Goal: Obtain resource: Obtain resource

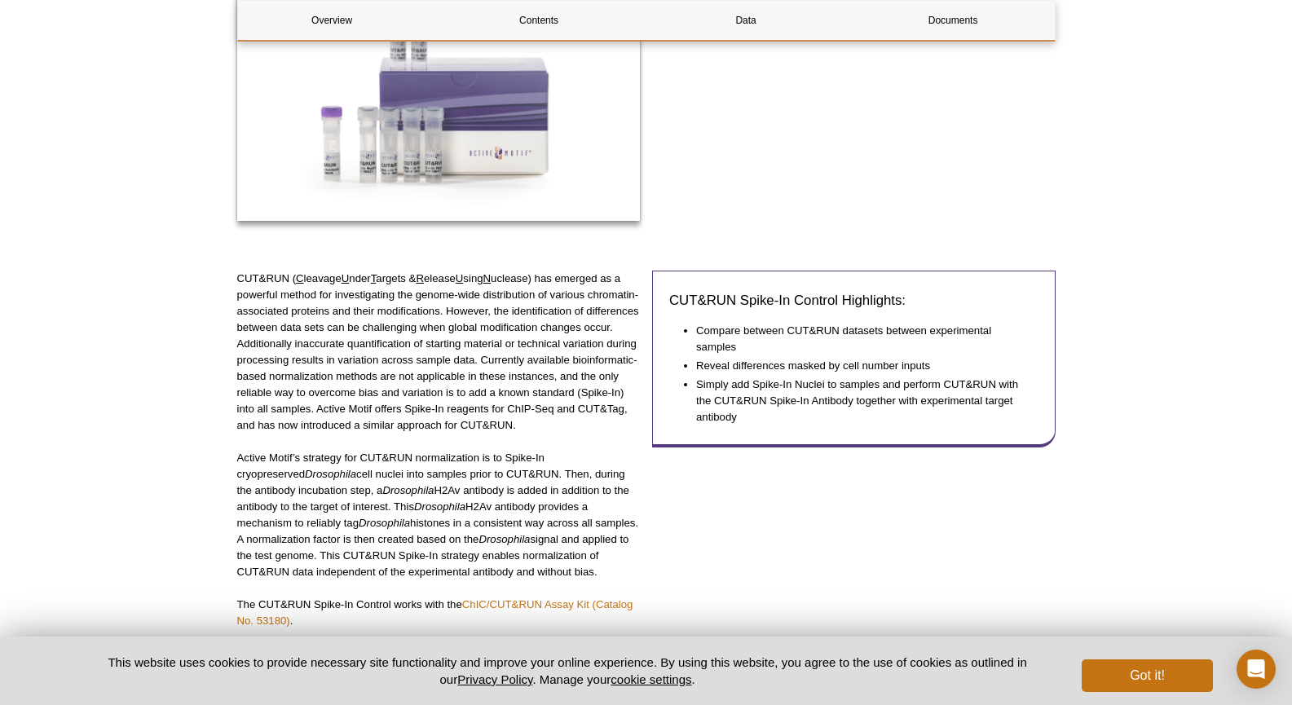
scroll to position [408, 0]
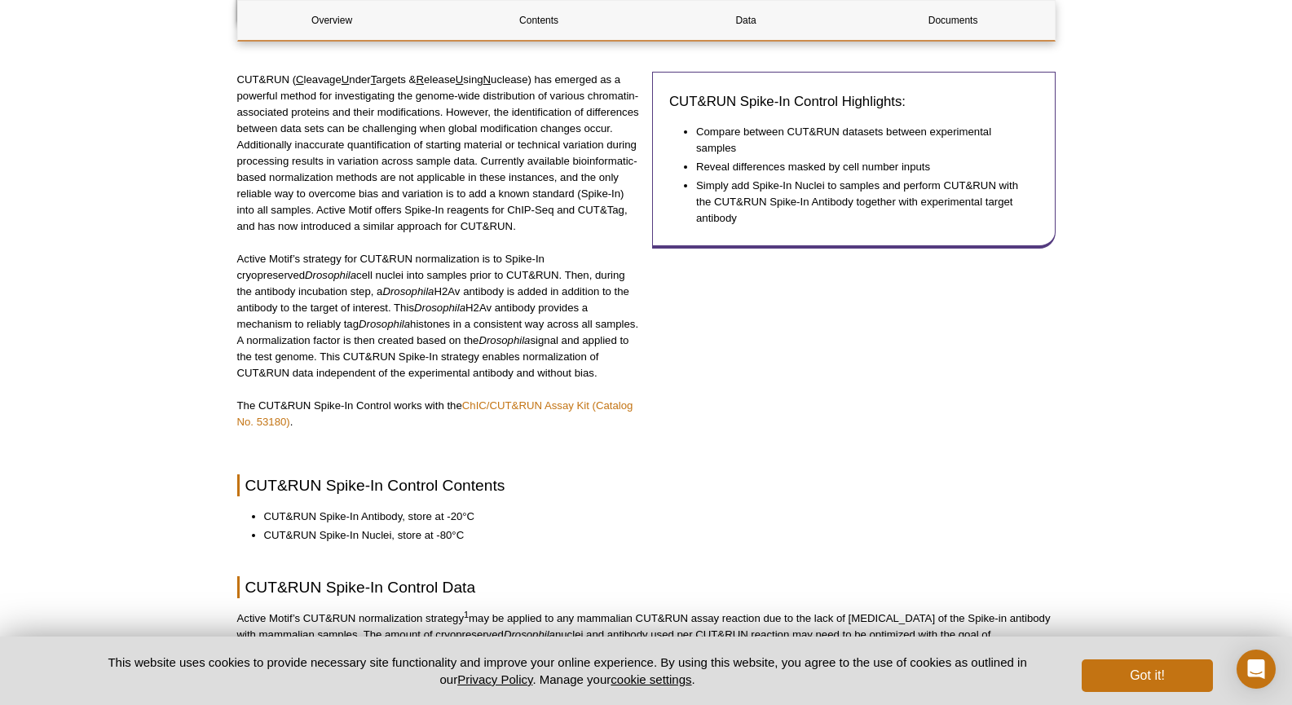
scroll to position [528, 0]
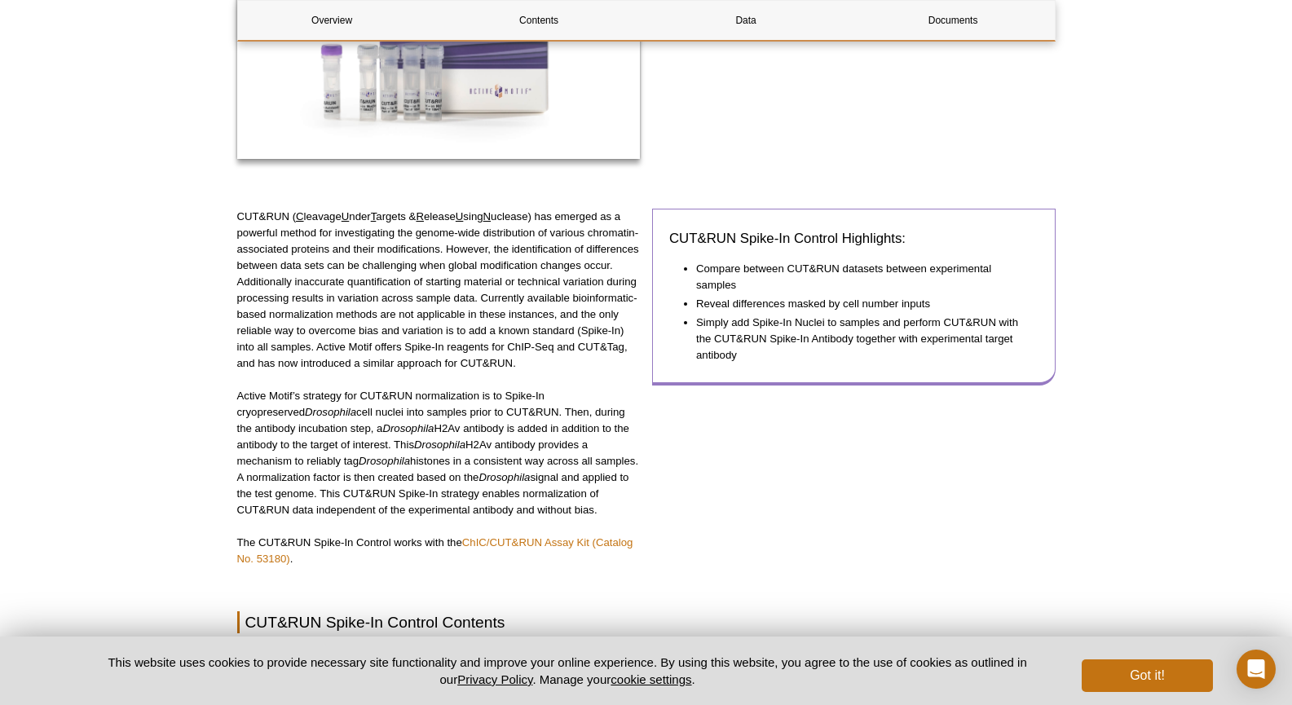
scroll to position [408, 0]
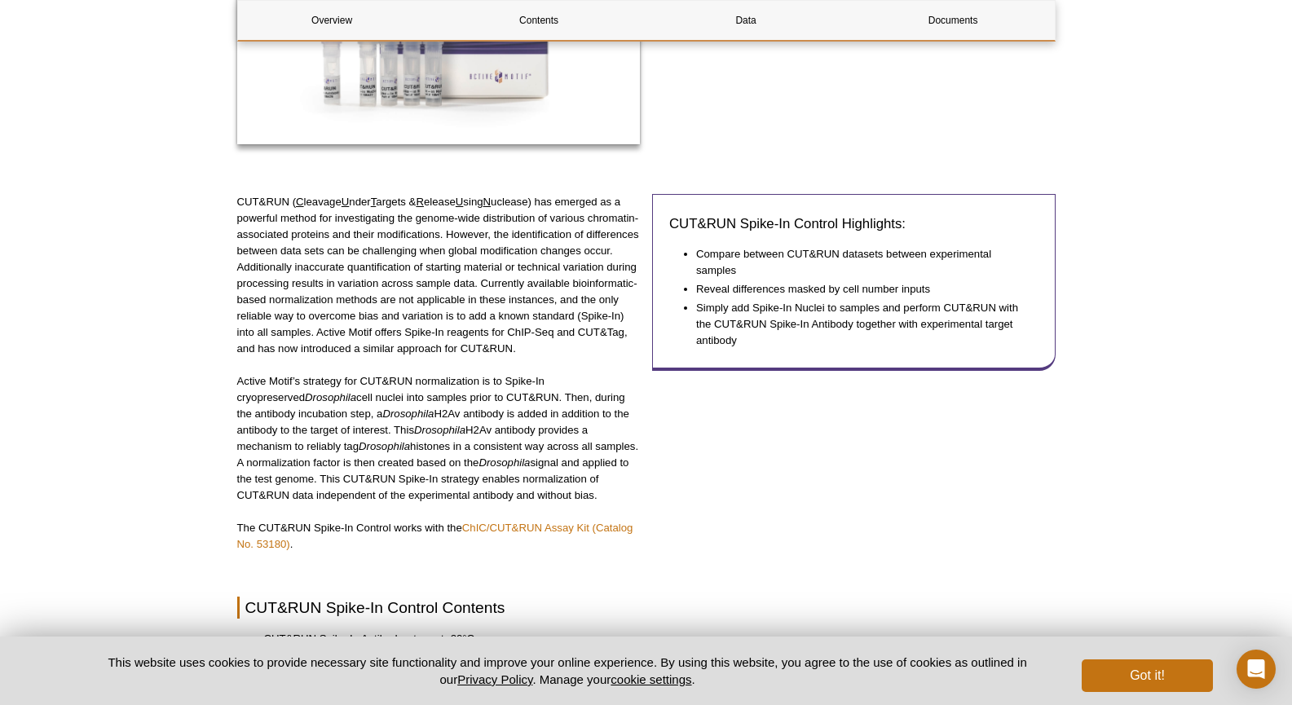
click at [786, 485] on div "CUT&RUN Spike-In Control Highlights: Compare between CUT&RUN datasets between e…" at bounding box center [854, 381] width 404 height 374
drag, startPoint x: 784, startPoint y: 485, endPoint x: 771, endPoint y: 478, distance: 15.0
click at [784, 485] on div "CUT&RUN Spike-In Control Highlights: Compare between CUT&RUN datasets between e…" at bounding box center [854, 381] width 404 height 374
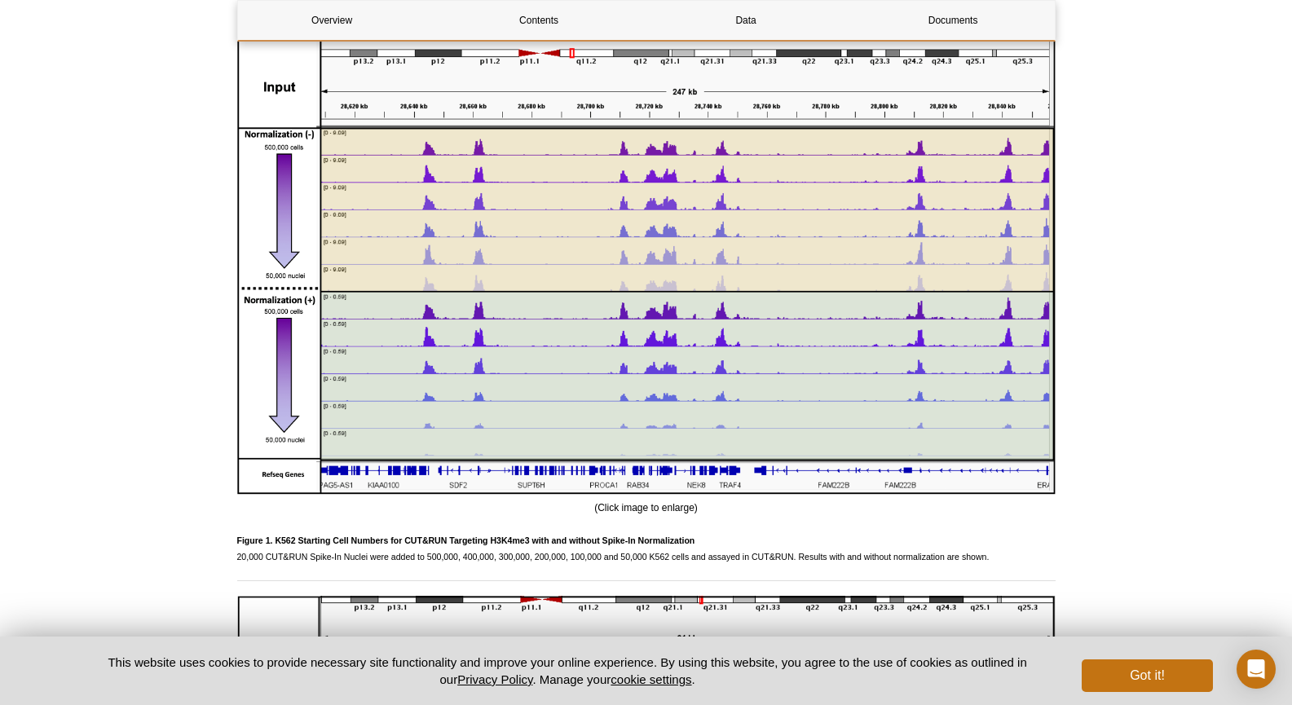
scroll to position [1468, 0]
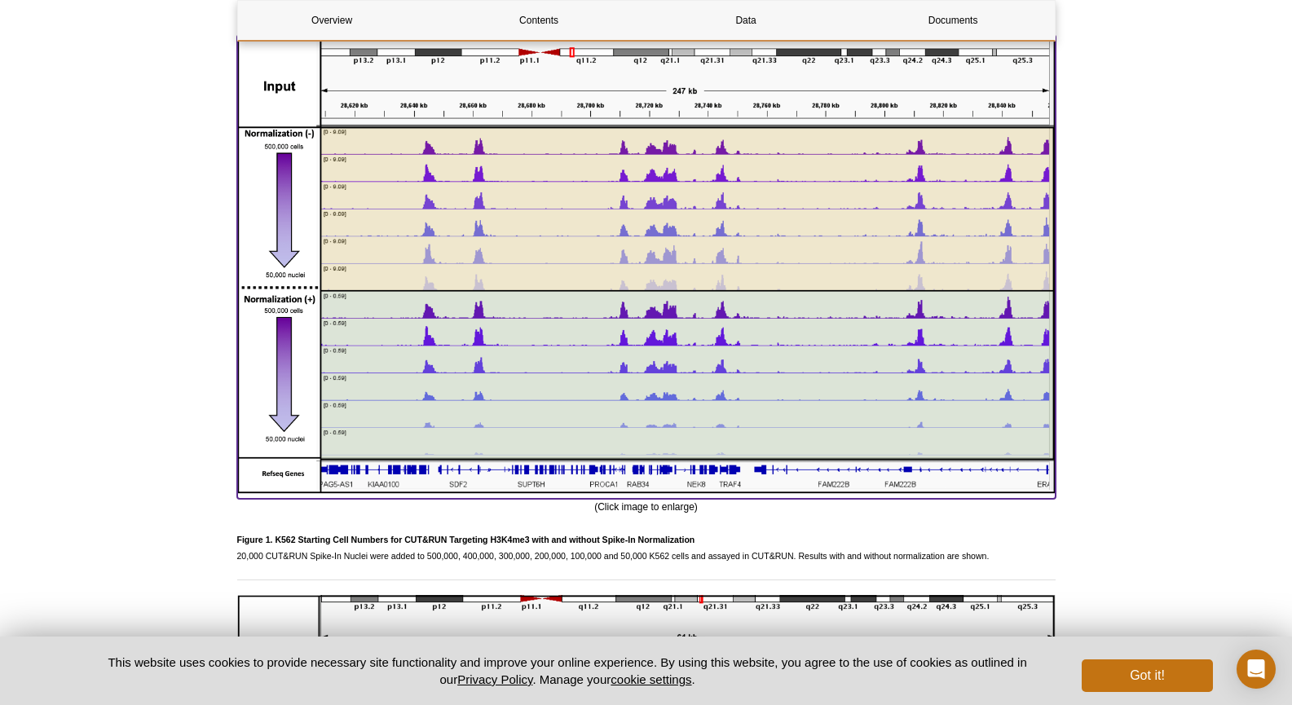
click at [532, 227] on img at bounding box center [646, 264] width 819 height 459
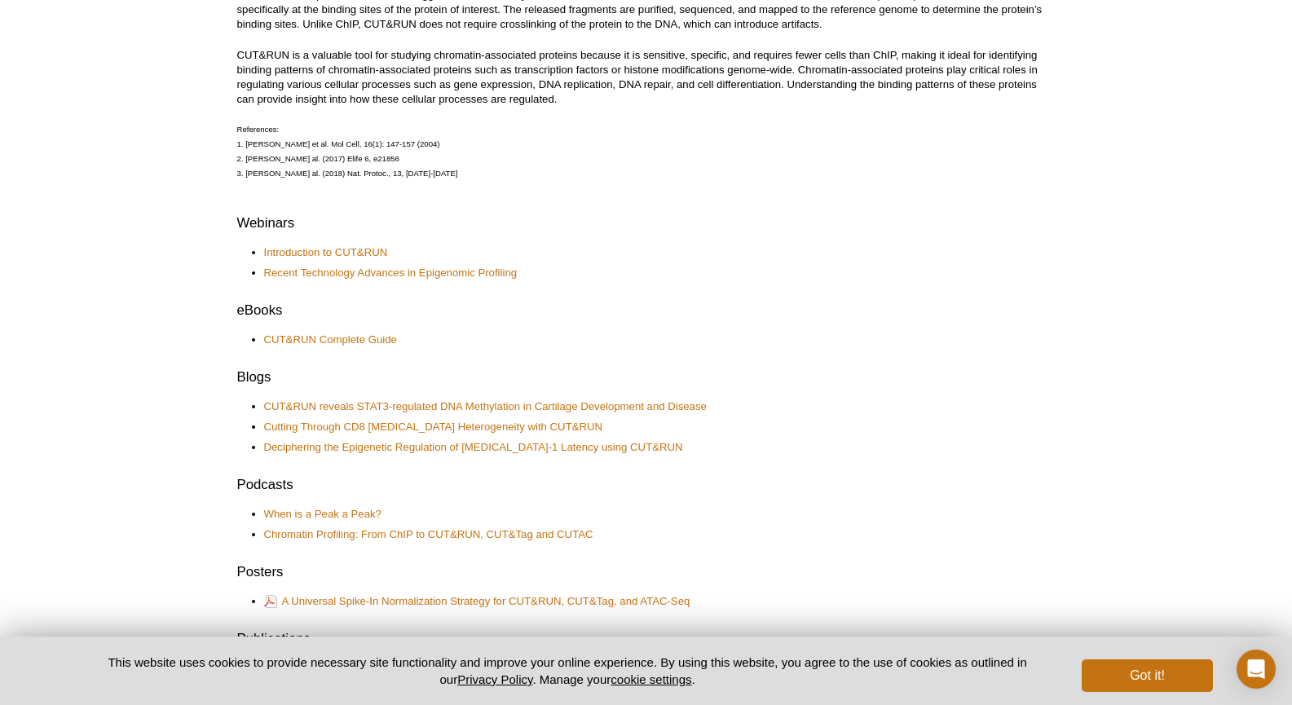
scroll to position [571, 0]
click at [589, 329] on div "CUT&RUN (Cleavage Under Targets & Release Using Nuclease) Resource Center Produ…" at bounding box center [646, 442] width 819 height 1830
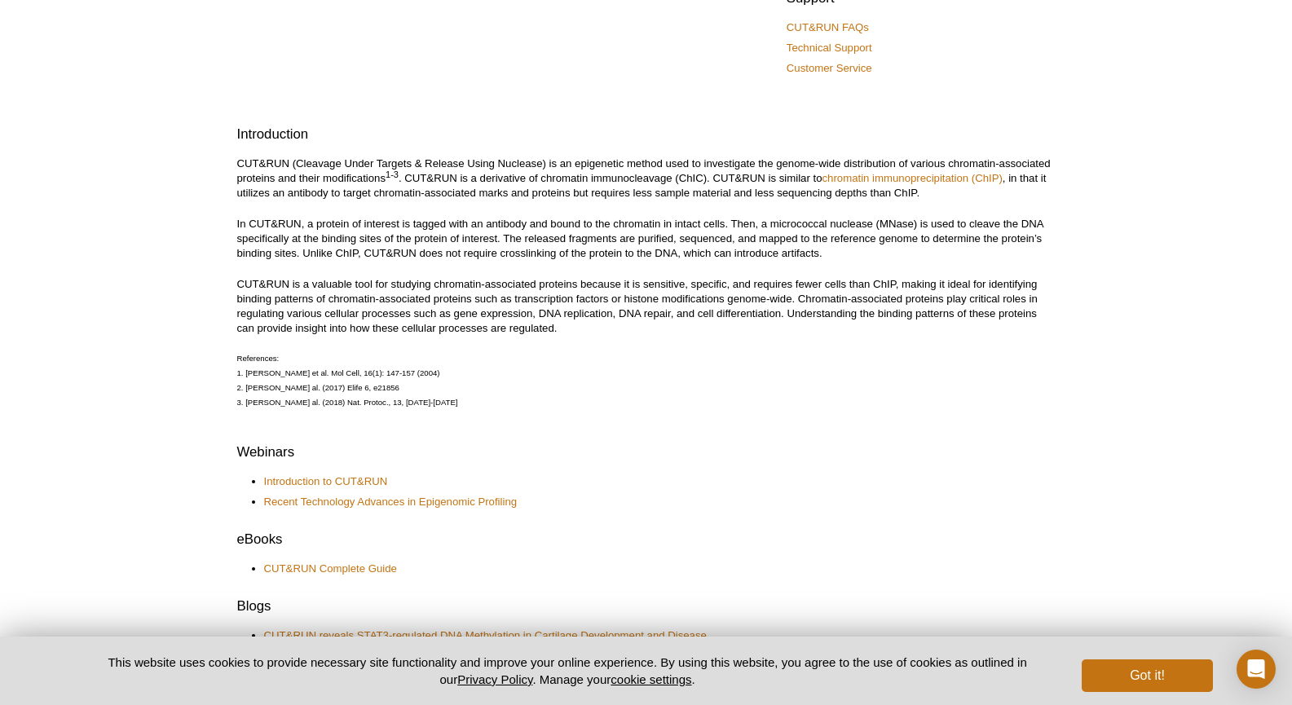
scroll to position [0, 0]
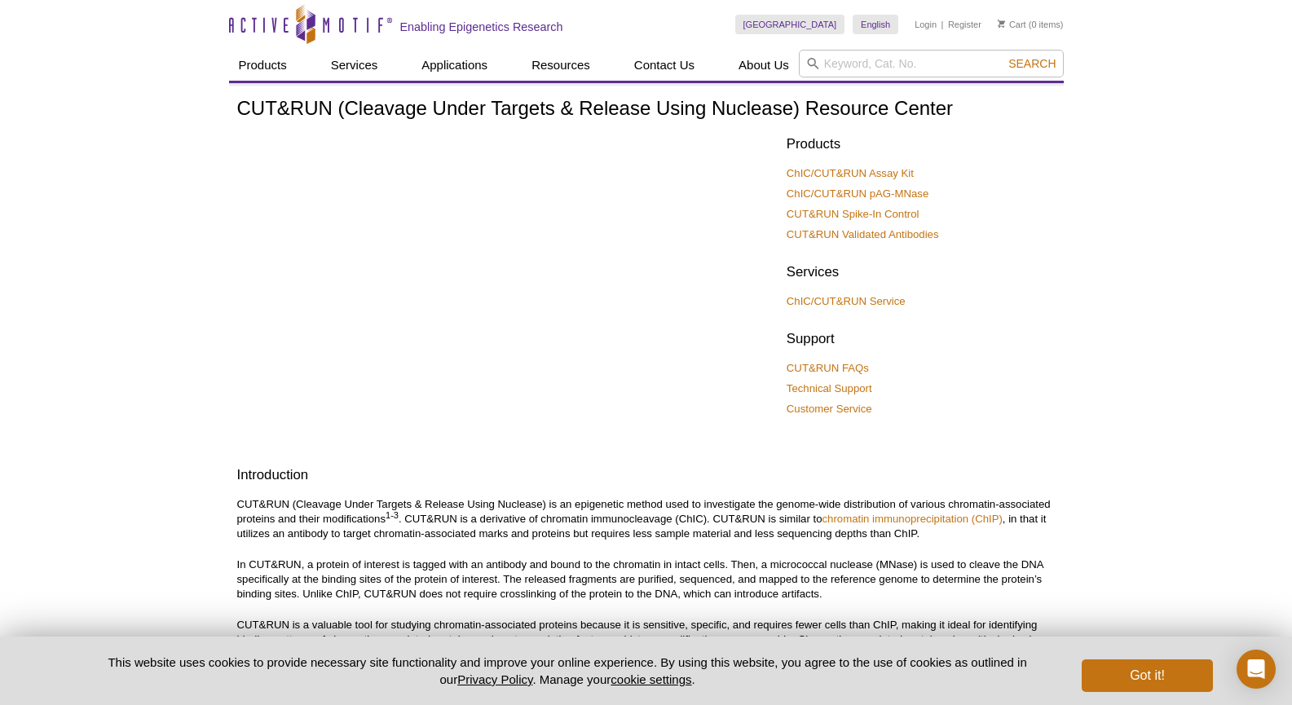
click at [1013, 174] on li "ChIC/CUT&RUN Assay Kit" at bounding box center [913, 173] width 253 height 15
click at [902, 170] on link "ChIC/CUT&RUN Assay Kit" at bounding box center [850, 173] width 127 height 15
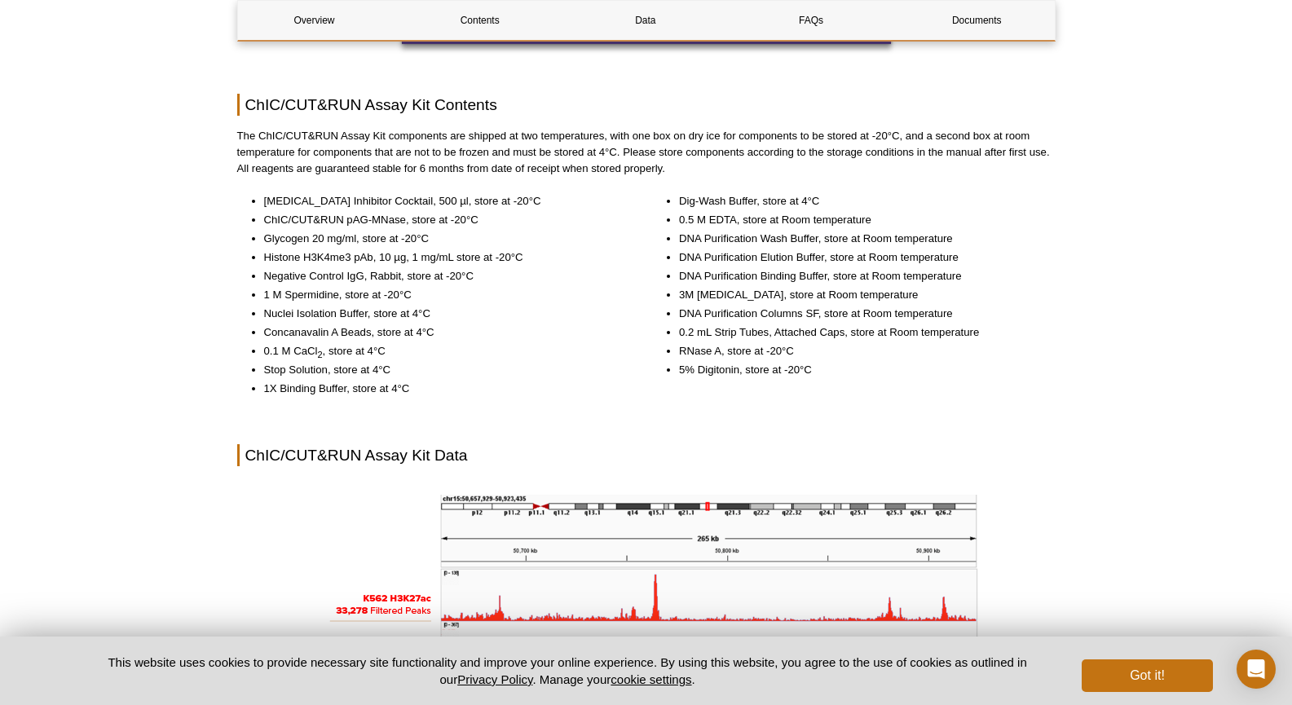
scroll to position [1712, 0]
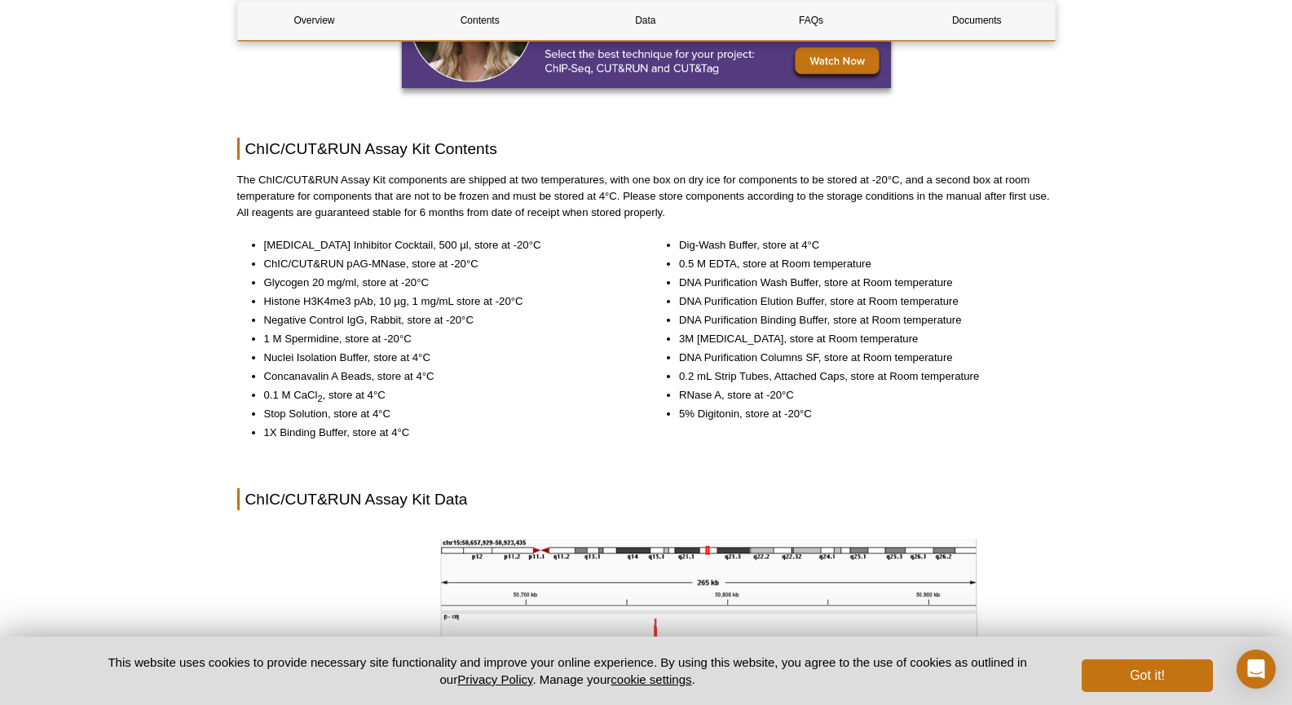
click at [603, 358] on li "Nuclei Isolation Buffer, store at 4°C" at bounding box center [444, 358] width 360 height 16
click at [605, 342] on li "1 M Spermidine, store at -20°C" at bounding box center [444, 339] width 360 height 16
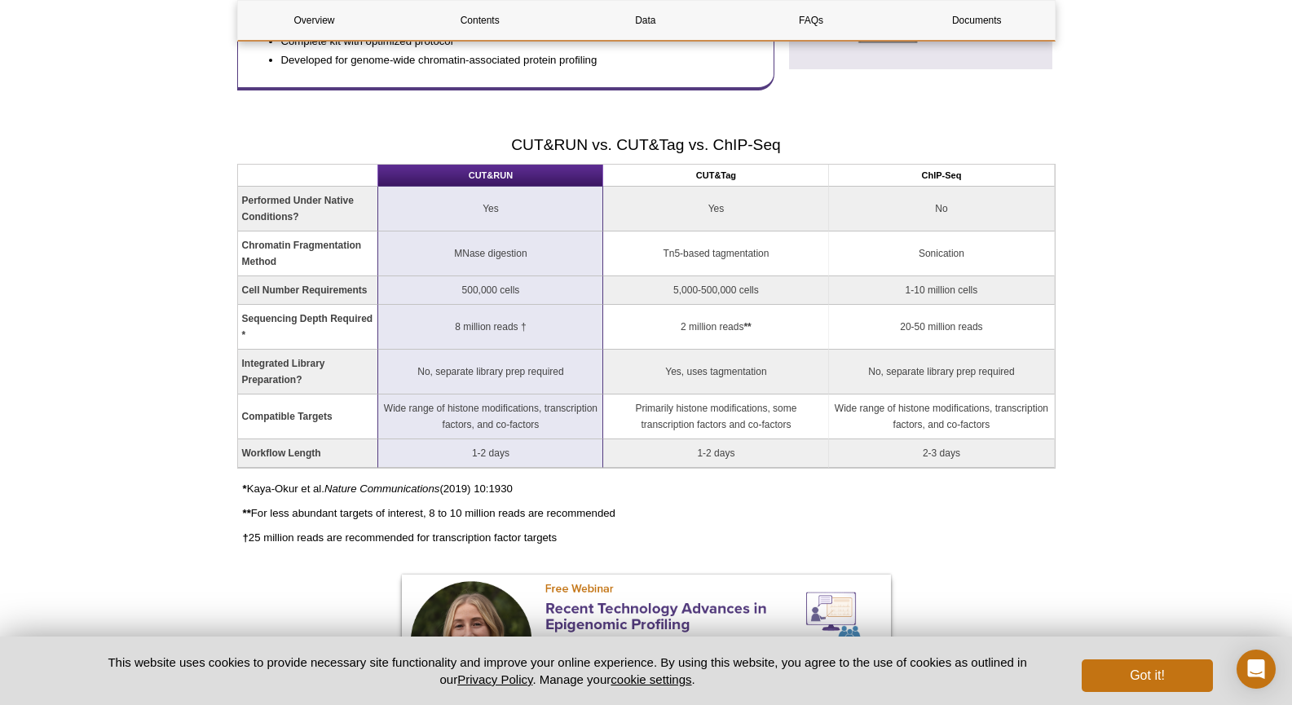
scroll to position [1141, 0]
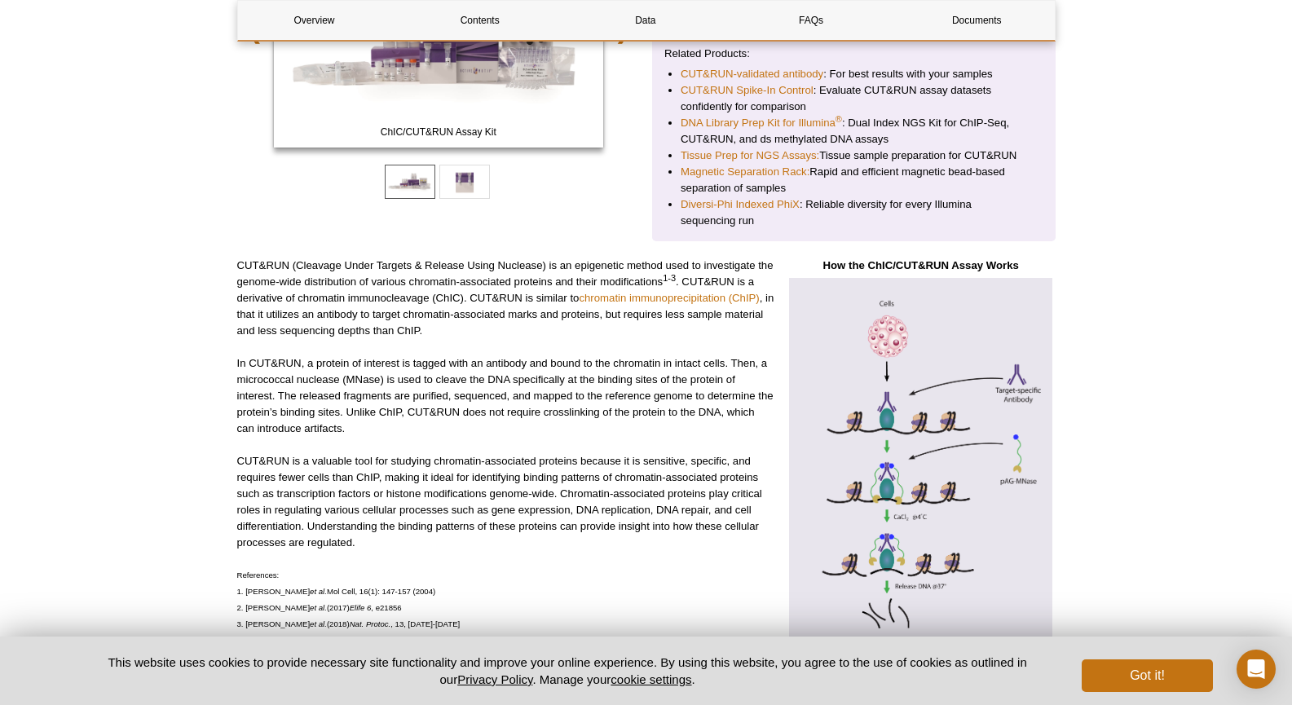
scroll to position [0, 0]
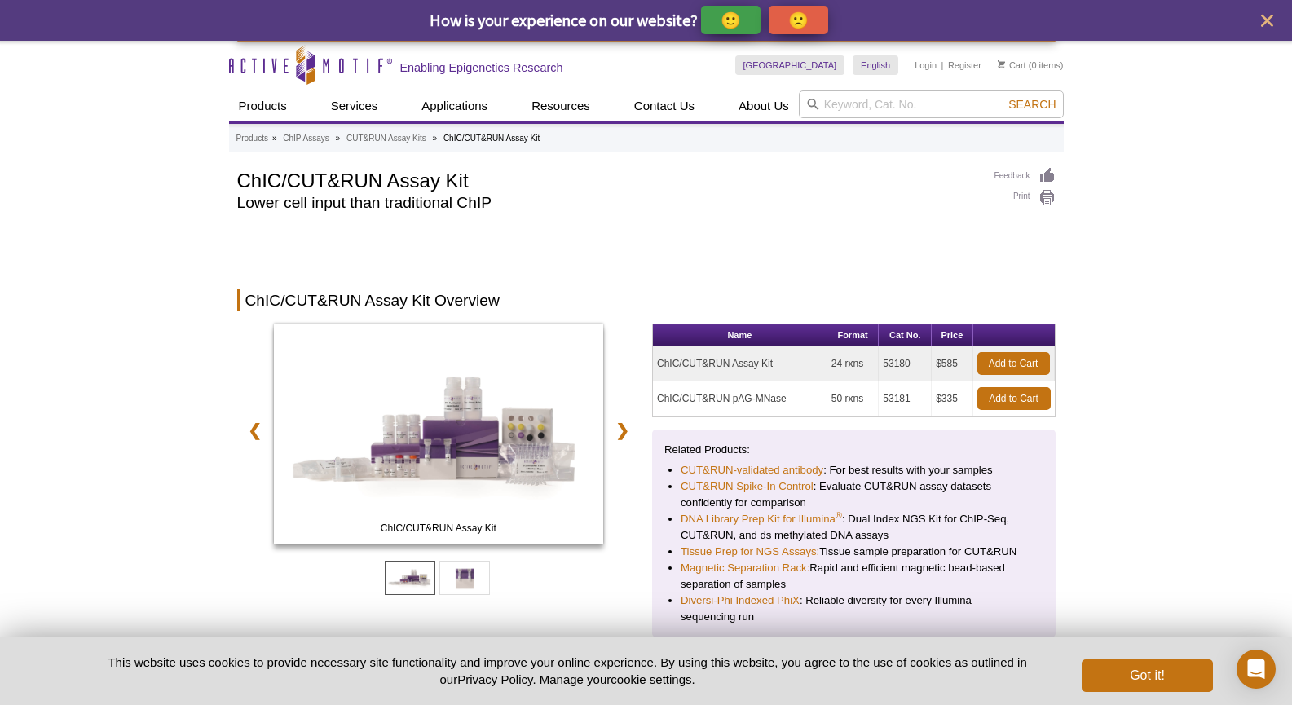
drag, startPoint x: 1022, startPoint y: 308, endPoint x: 1066, endPoint y: -71, distance: 381.6
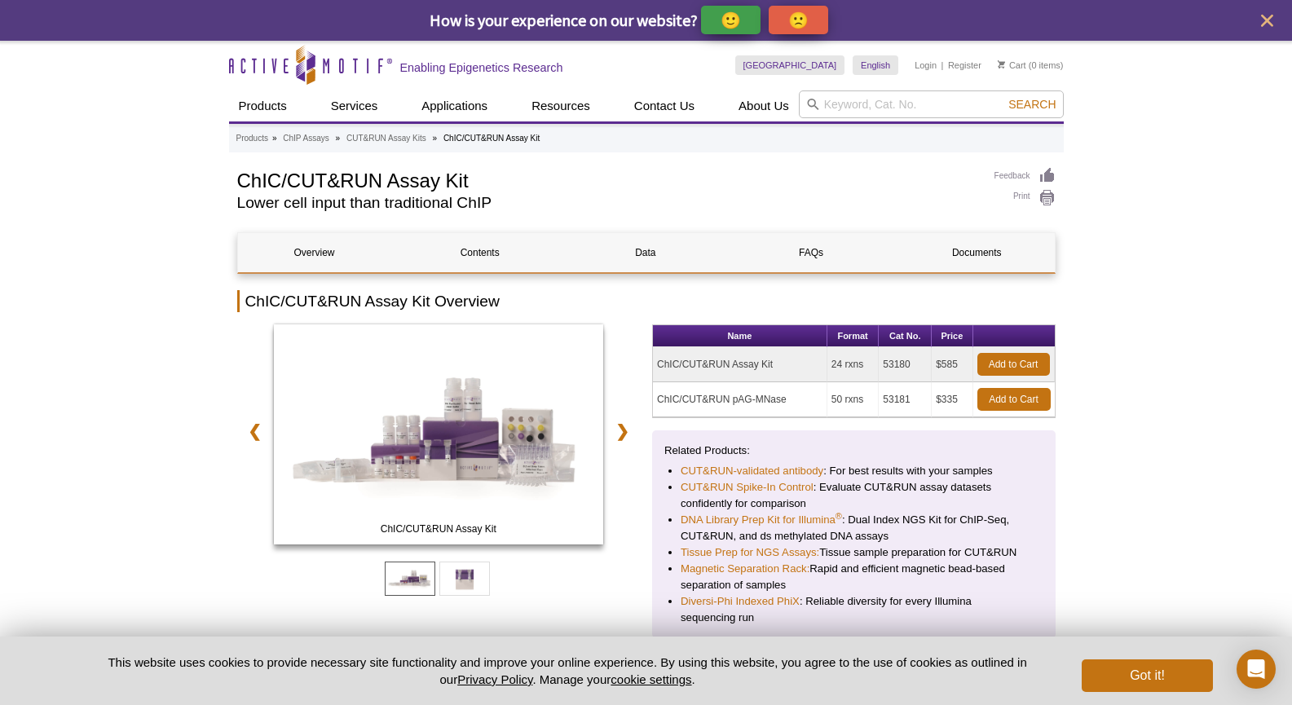
click at [760, 401] on td "ChIC/CUT&RUN pAG-MNase" at bounding box center [740, 399] width 174 height 35
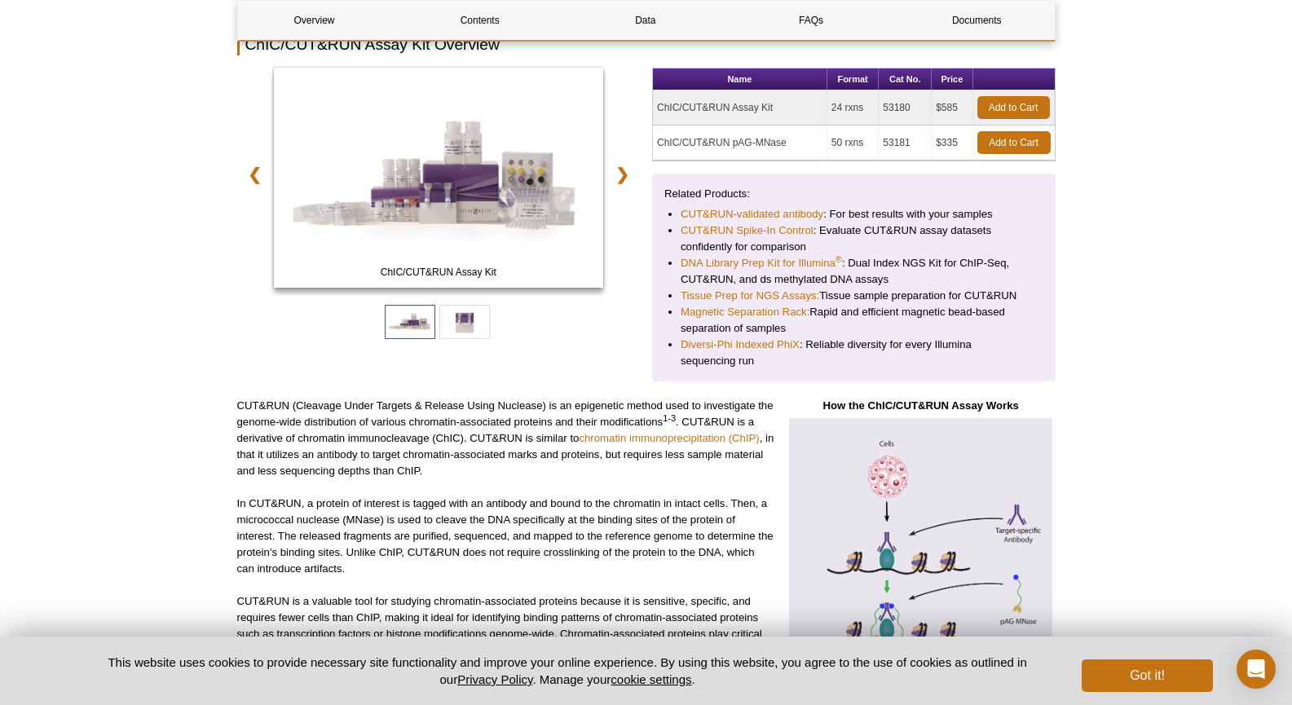
scroll to position [245, 0]
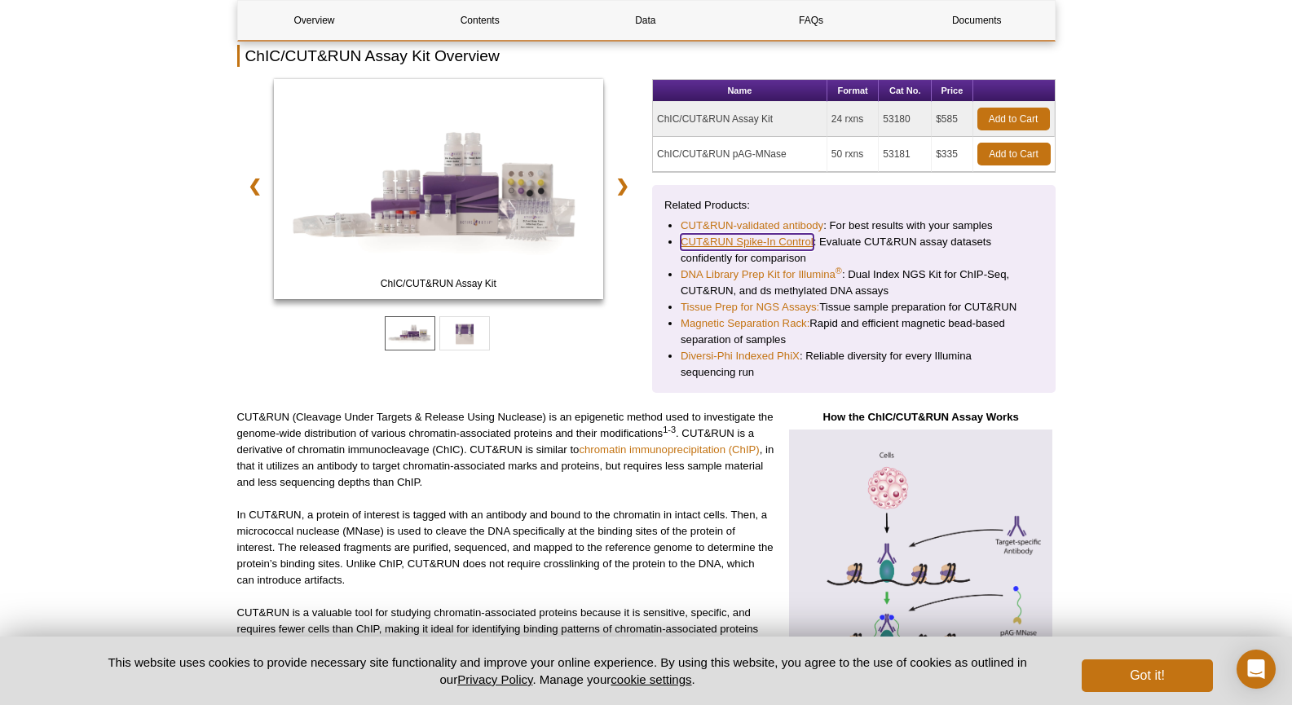
click at [794, 248] on link "CUT&RUN Spike-In Control" at bounding box center [747, 242] width 133 height 16
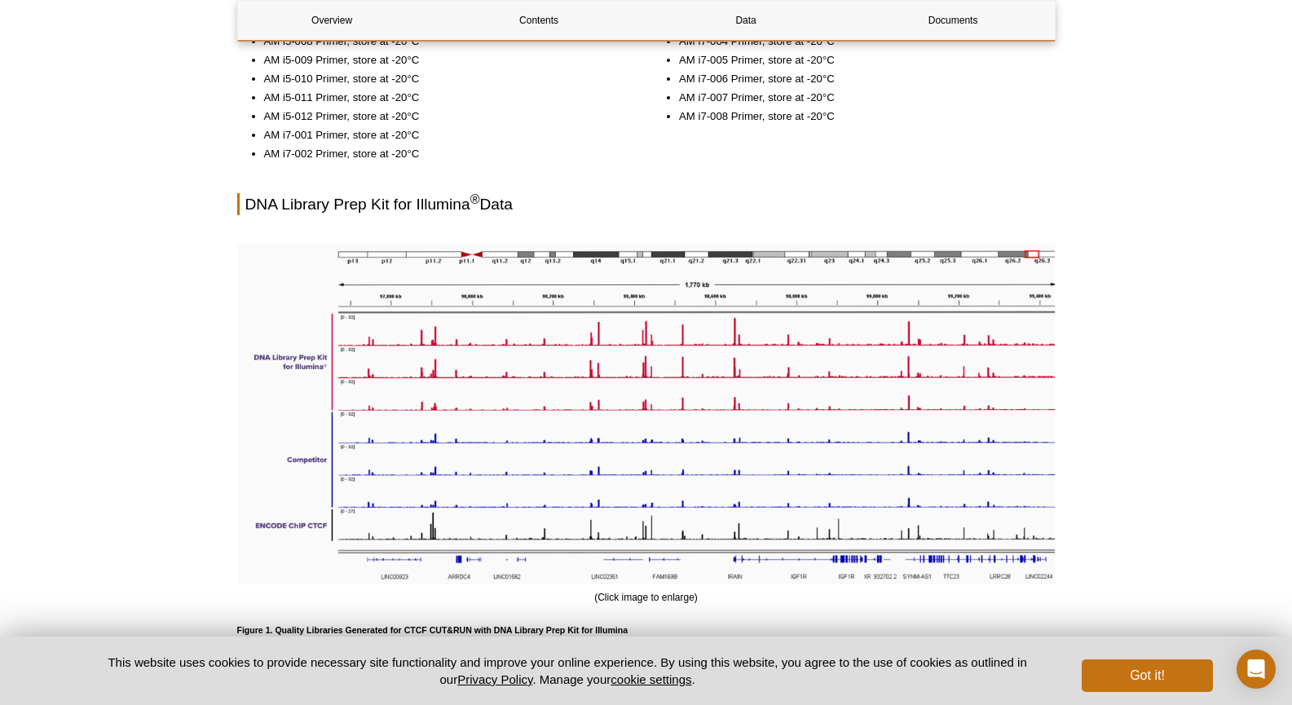
scroll to position [1631, 0]
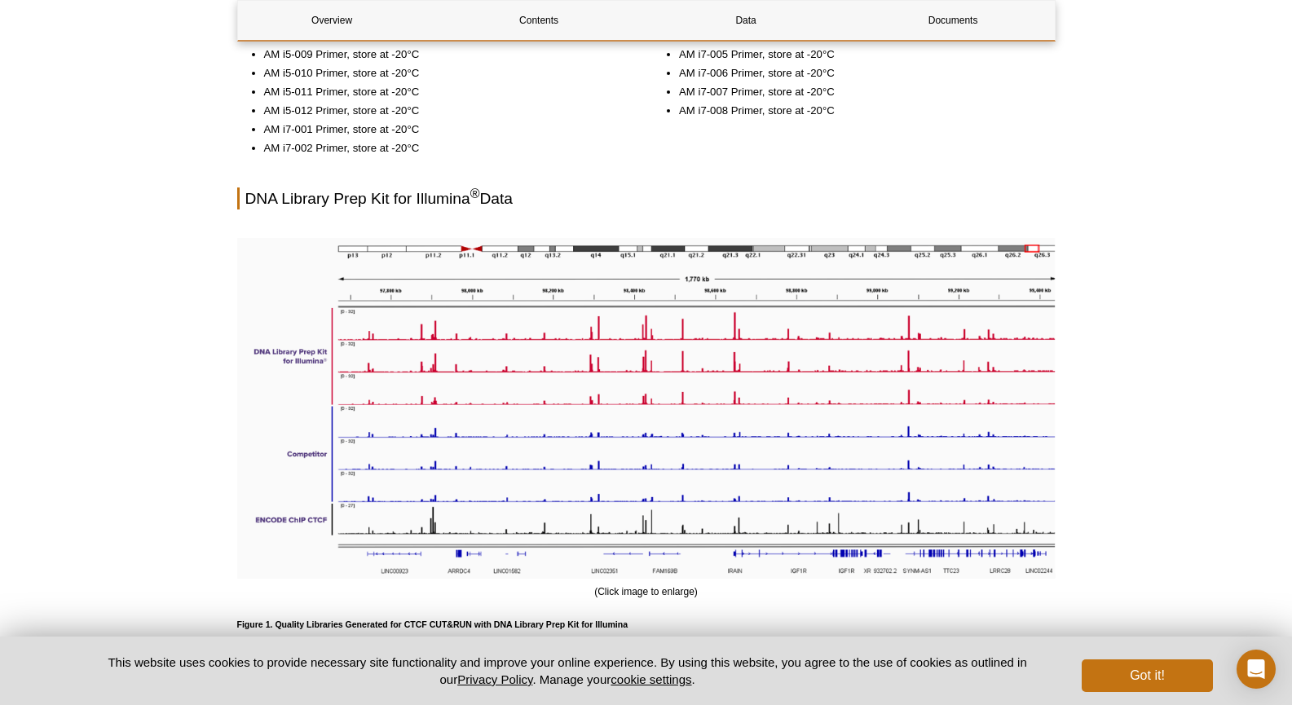
click at [1201, 189] on div "Active Motif Logo Enabling Epigenetics Research 0 Search Skip to content Active…" at bounding box center [646, 155] width 1292 height 3572
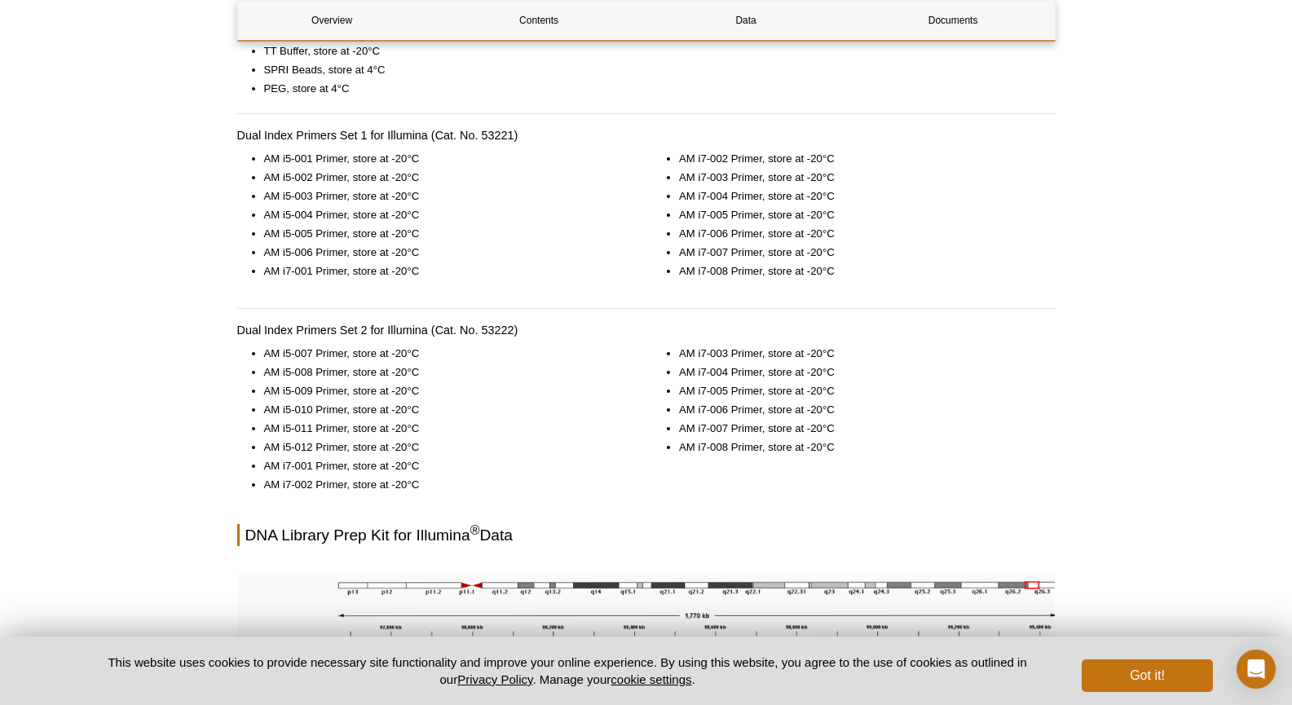
scroll to position [978, 0]
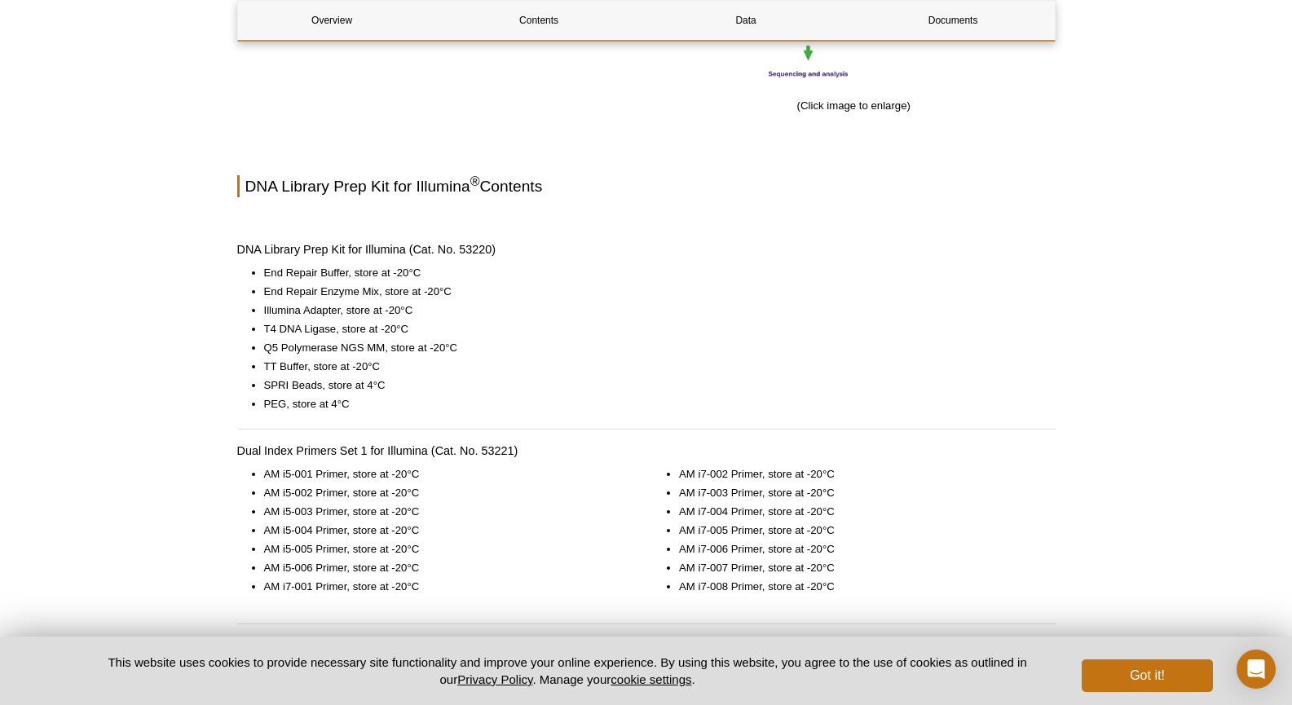
click at [815, 265] on li "End Repair Buffer, store at -20°C" at bounding box center [651, 273] width 775 height 16
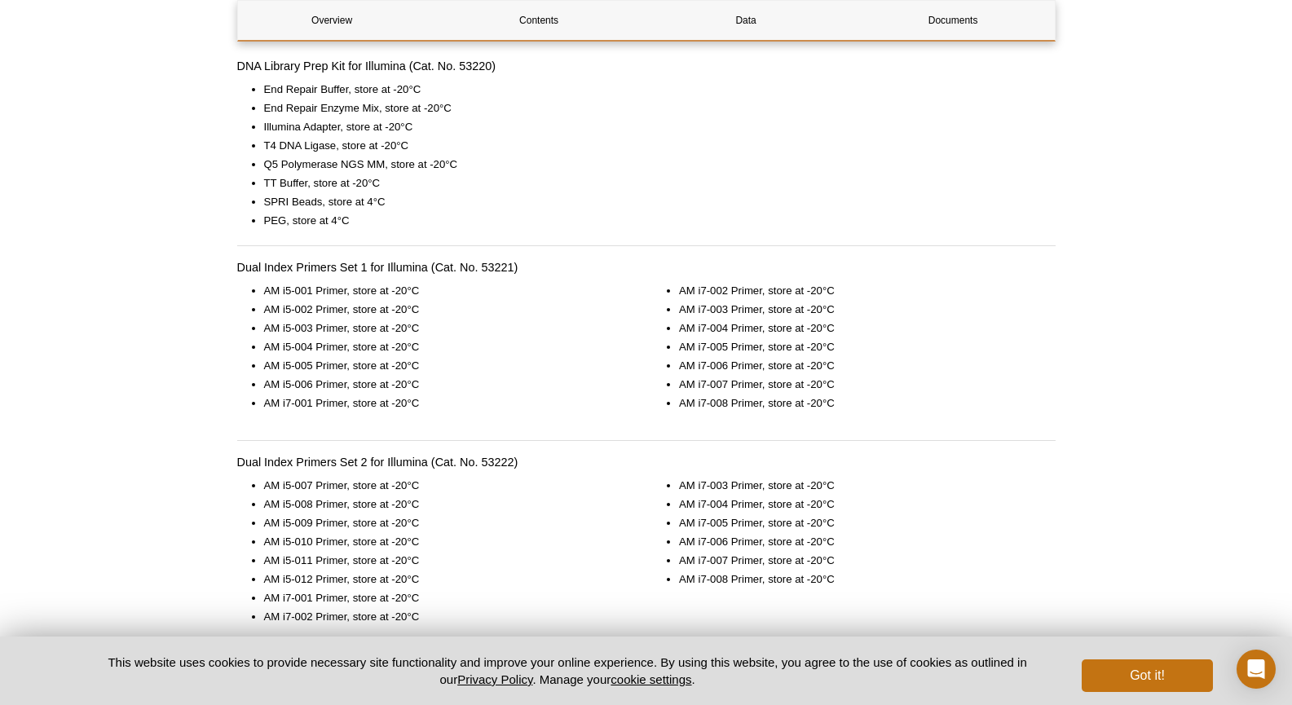
scroll to position [1712, 0]
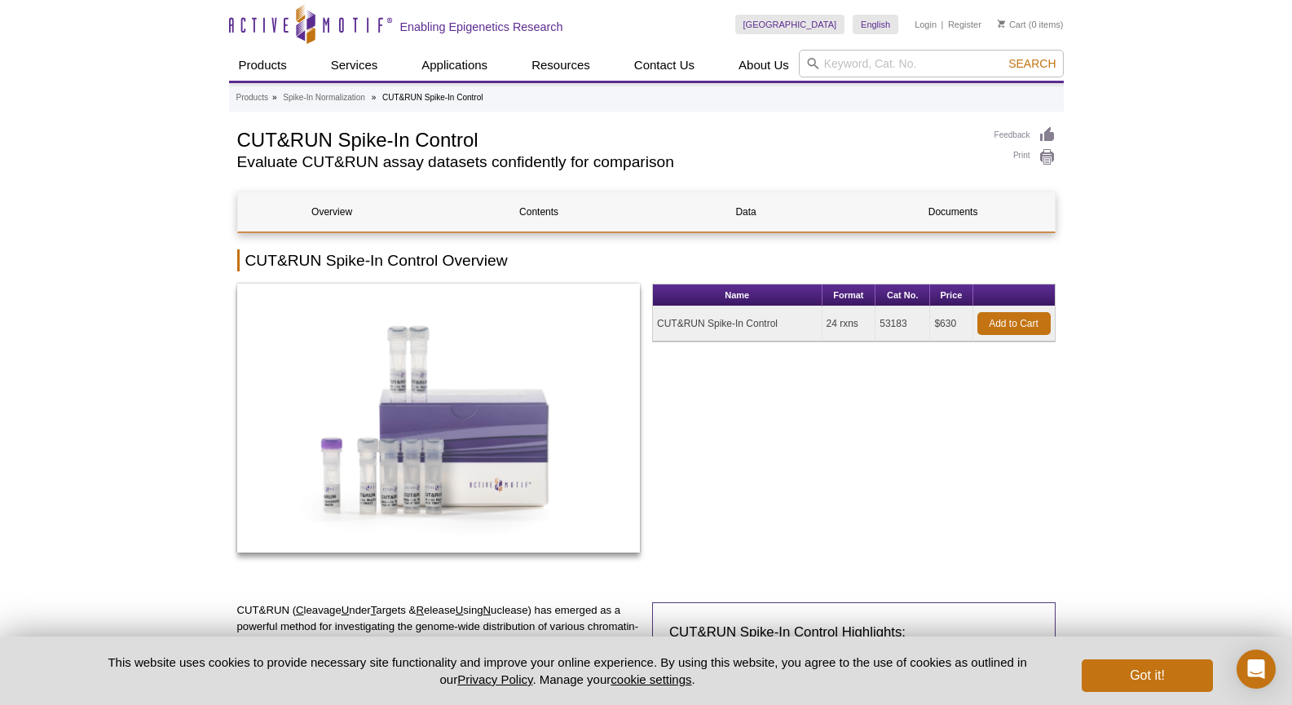
drag, startPoint x: 1173, startPoint y: 519, endPoint x: 1110, endPoint y: 558, distance: 73.6
drag, startPoint x: 182, startPoint y: 366, endPoint x: 350, endPoint y: -33, distance: 433.4
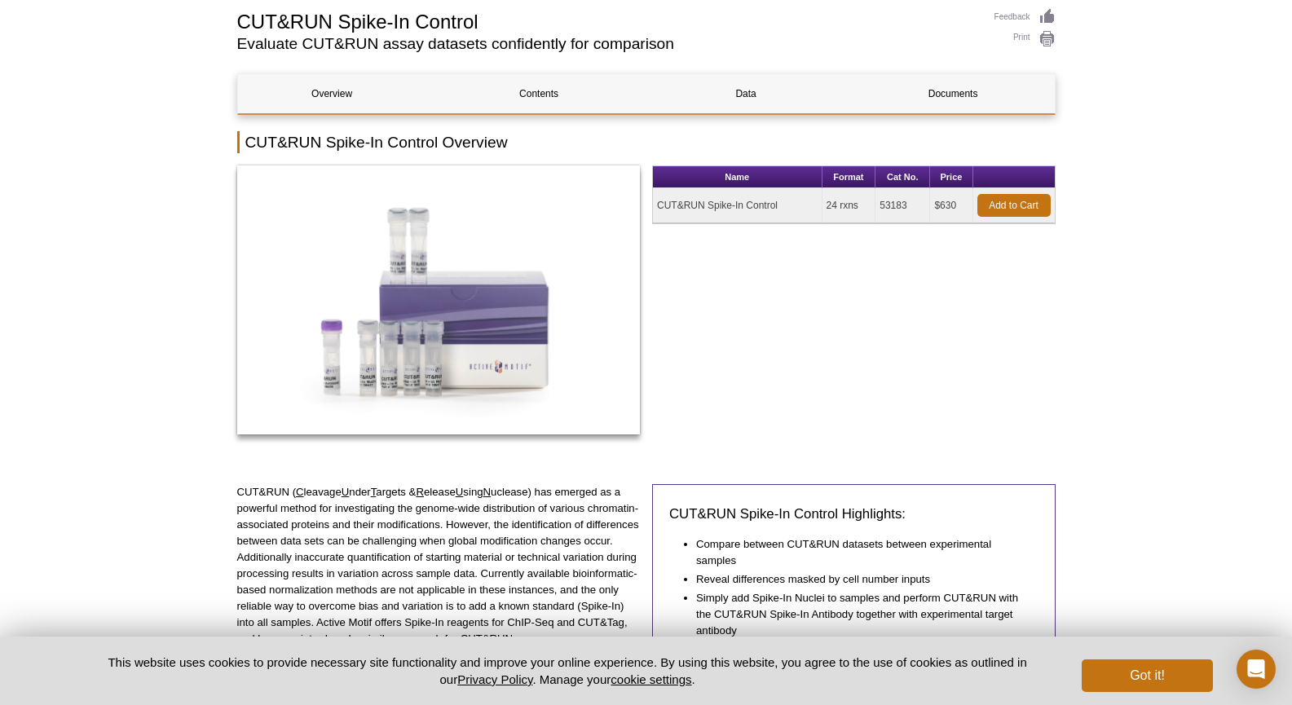
scroll to position [326, 0]
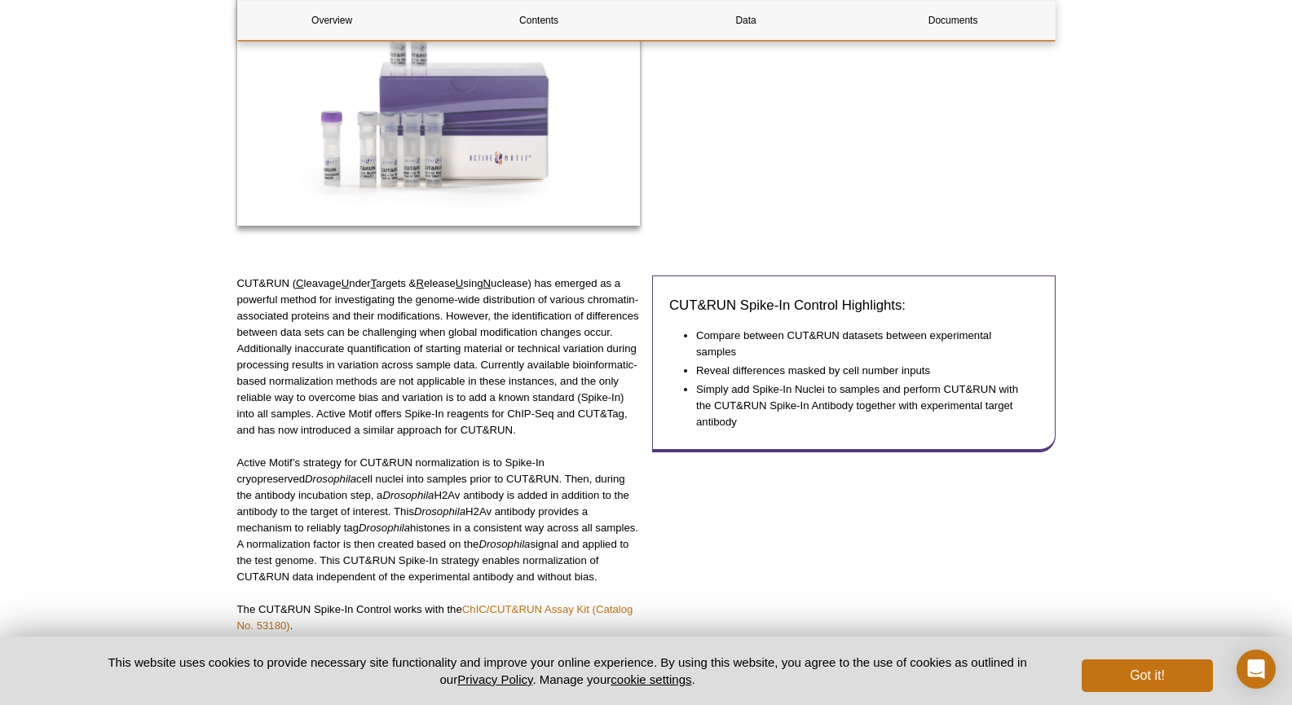
click at [497, 315] on p "CUT&RUN ( C leavage U nder T argets & R elease U sing N uclease) has emerged as…" at bounding box center [439, 357] width 404 height 163
click at [393, 490] on p "Active Motif’s strategy for CUT&RUN normalization is to Spike-In cryopreserved …" at bounding box center [439, 520] width 404 height 130
copy p "H2Av"
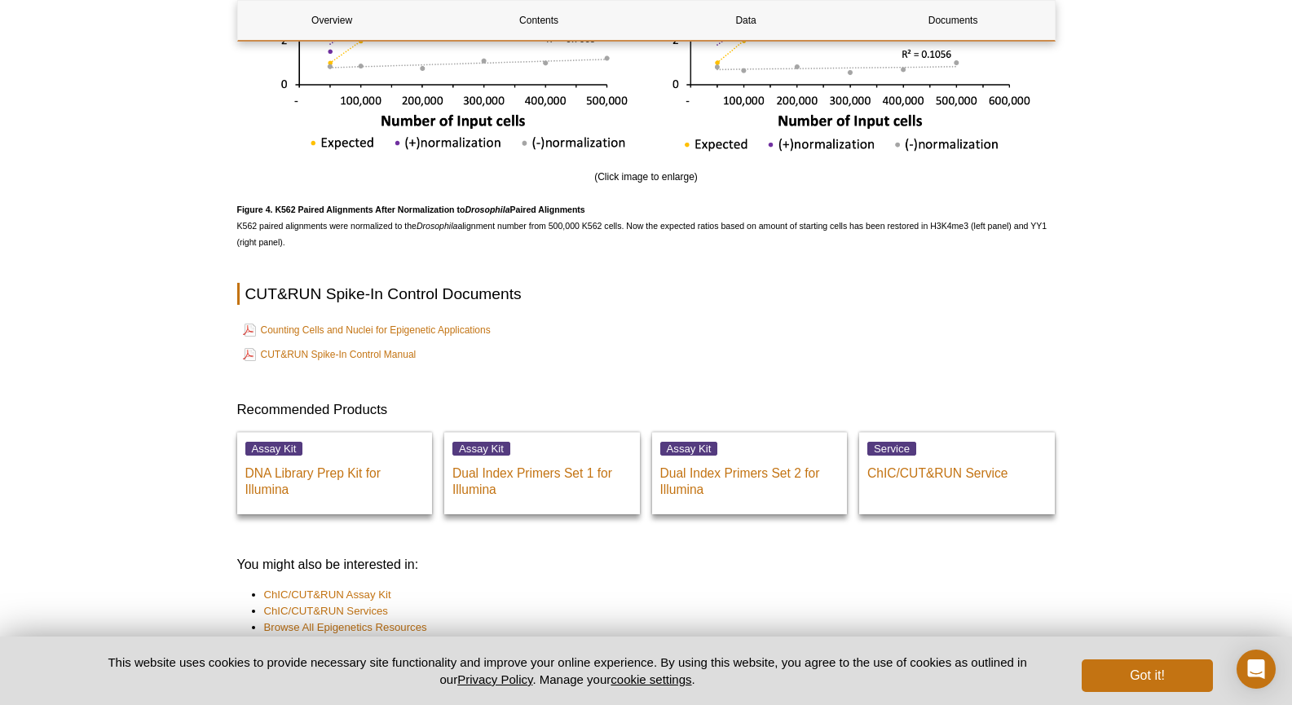
scroll to position [3184, 0]
click at [603, 348] on table "Counting Cells and Nuclei for Epigenetic Applications CUT&RUN Spike-In Control …" at bounding box center [646, 341] width 819 height 51
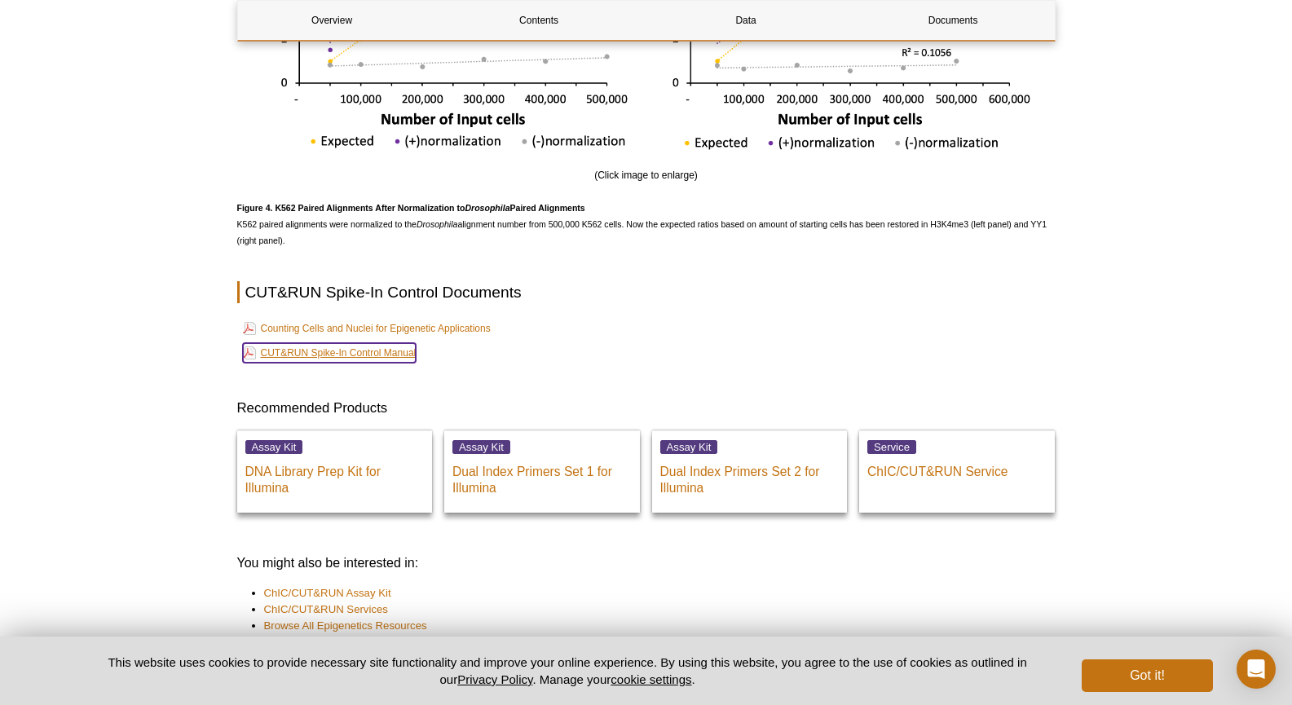
click at [404, 363] on link "CUT&RUN Spike-In Control Manual" at bounding box center [330, 353] width 174 height 20
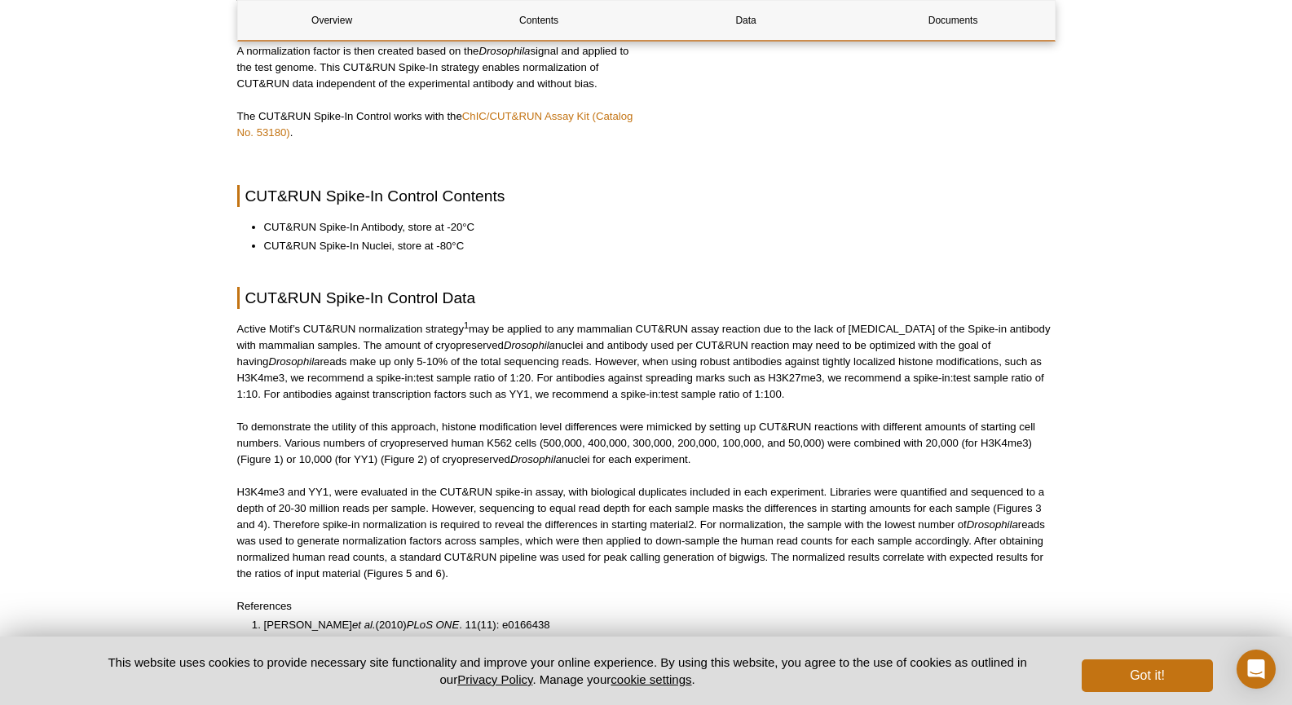
scroll to position [306, 0]
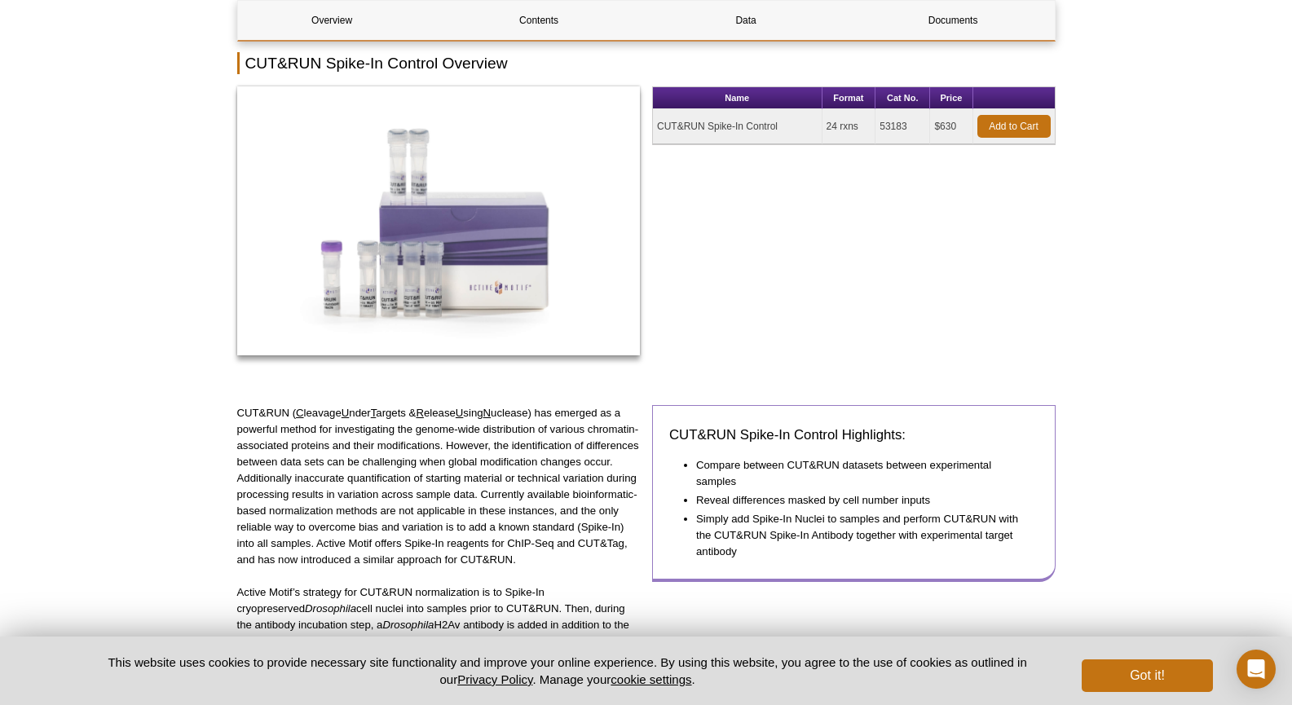
scroll to position [245, 0]
